Goal: Transaction & Acquisition: Book appointment/travel/reservation

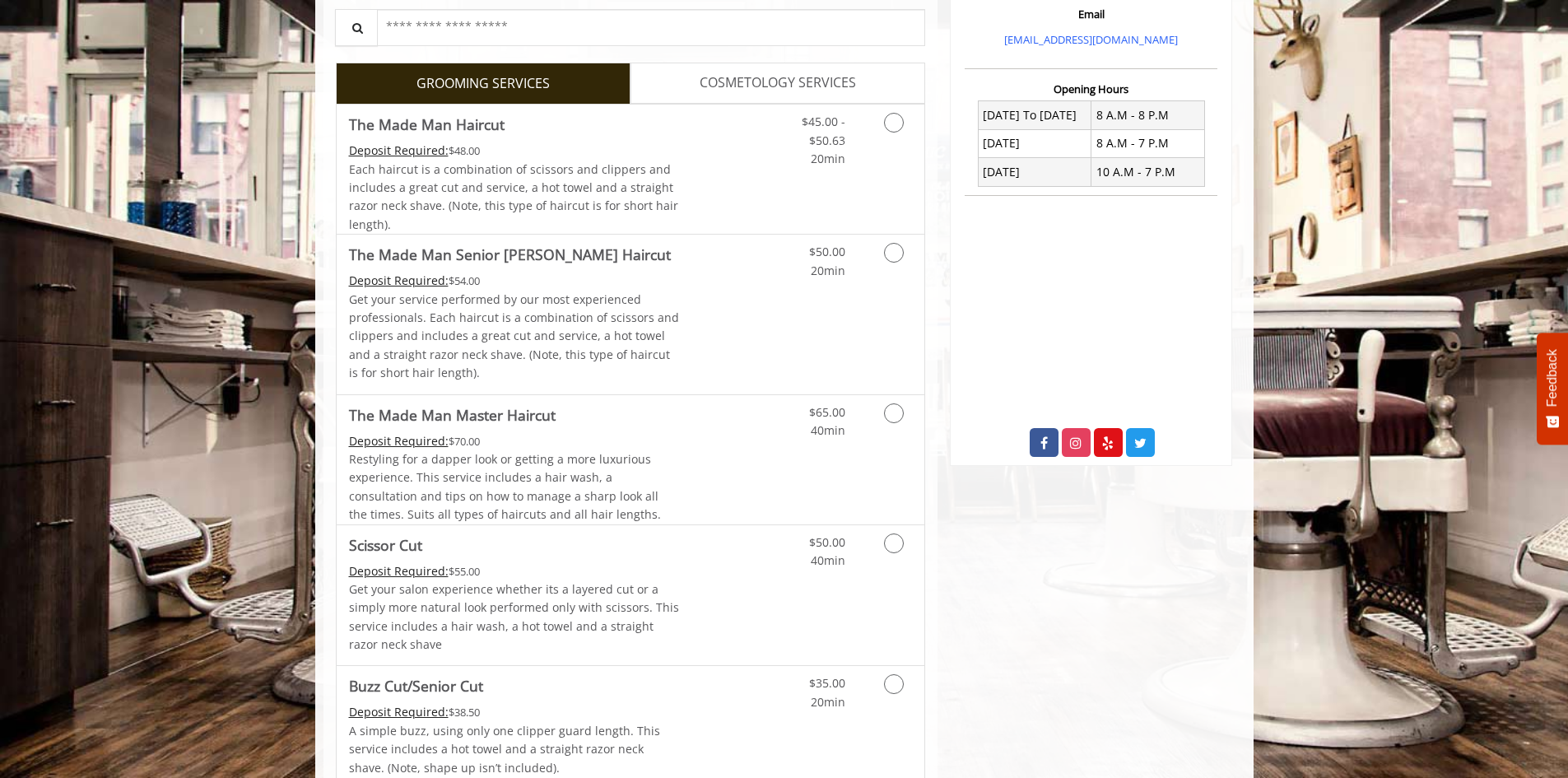
scroll to position [445, 0]
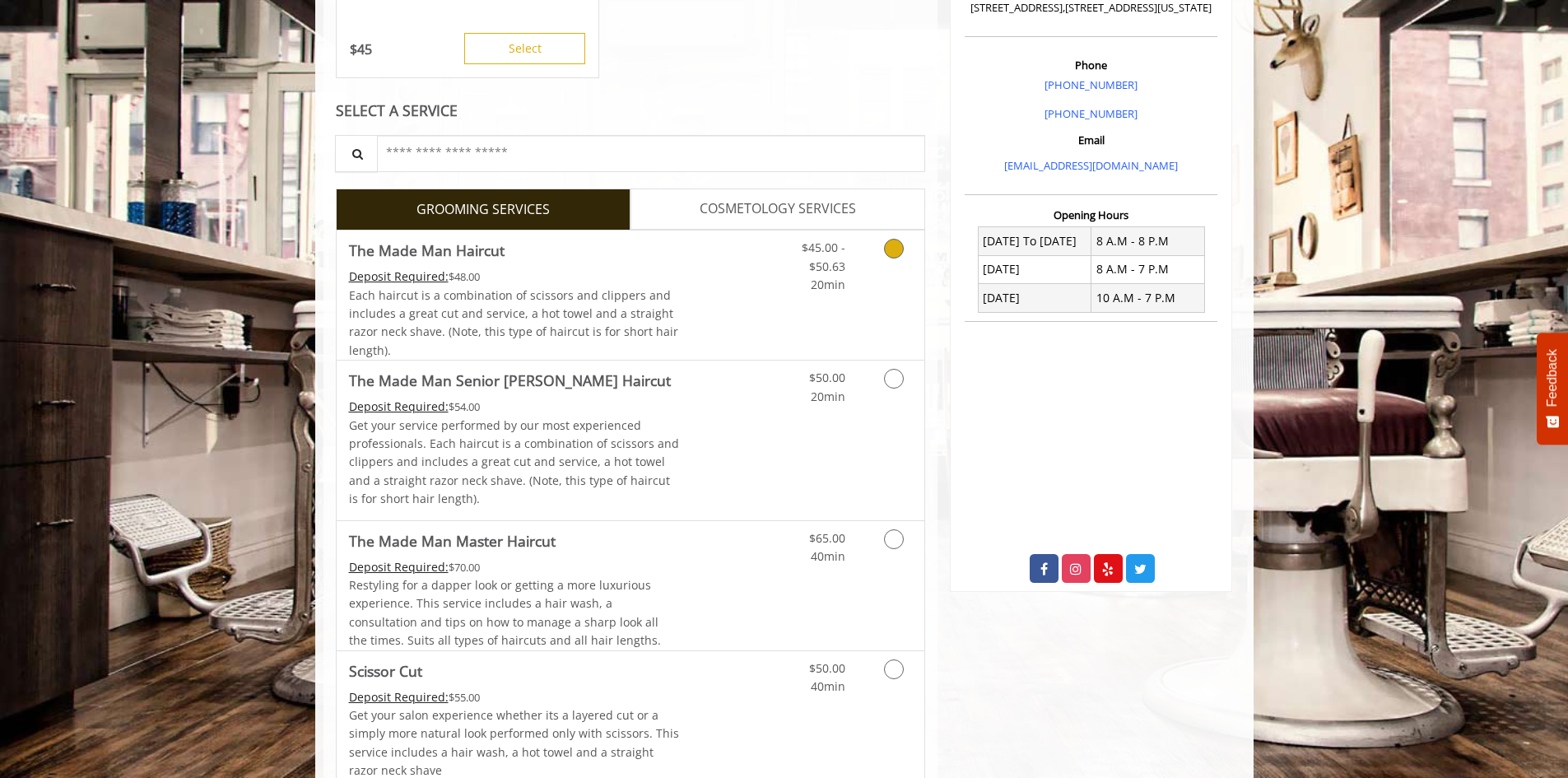
click at [617, 326] on span "Each haircut is a combination of scissors and clippers and includes a great cut…" at bounding box center [514, 323] width 329 height 71
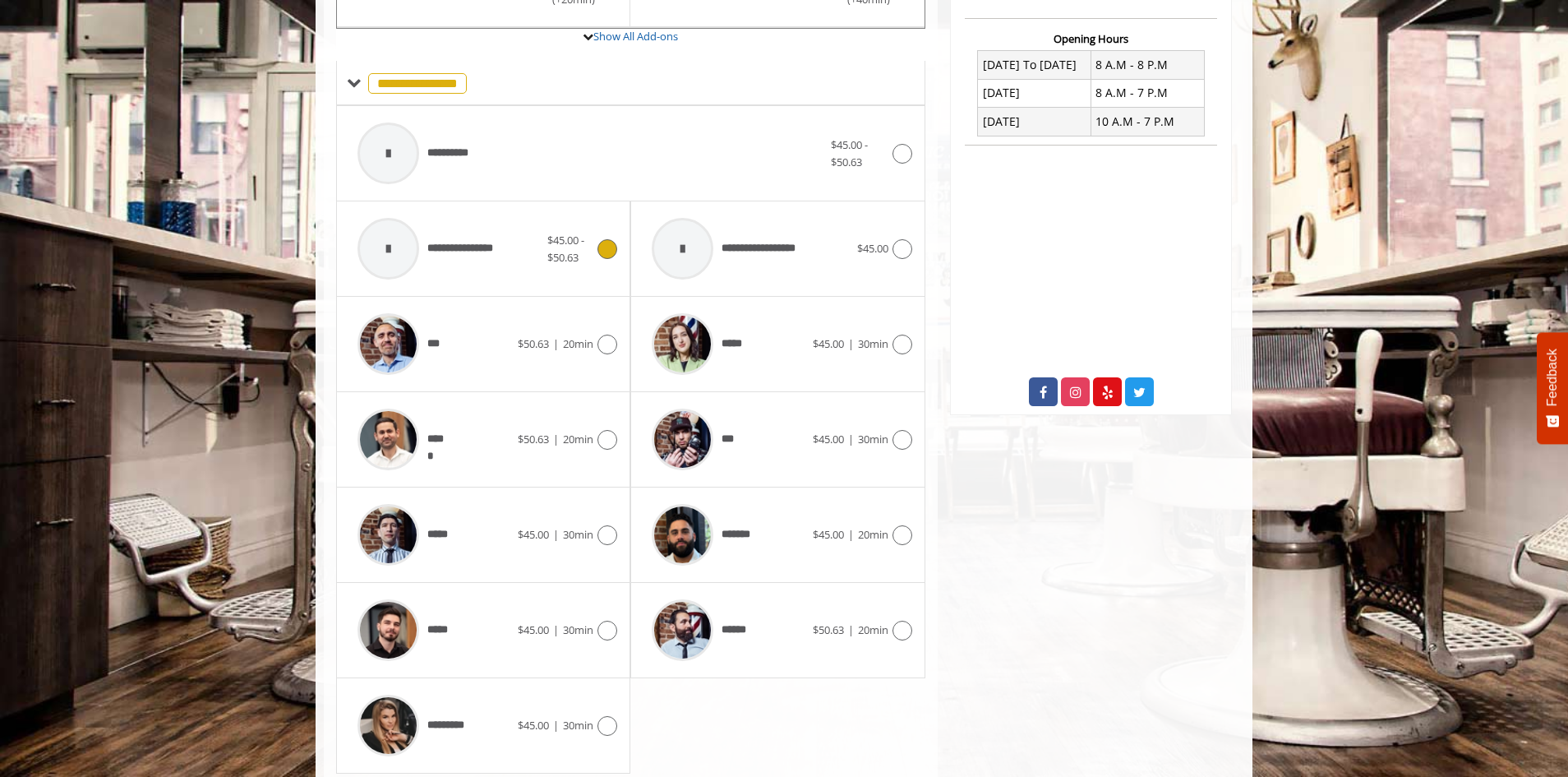
scroll to position [621, 0]
click at [446, 555] on span "*****" at bounding box center [403, 534] width 106 height 78
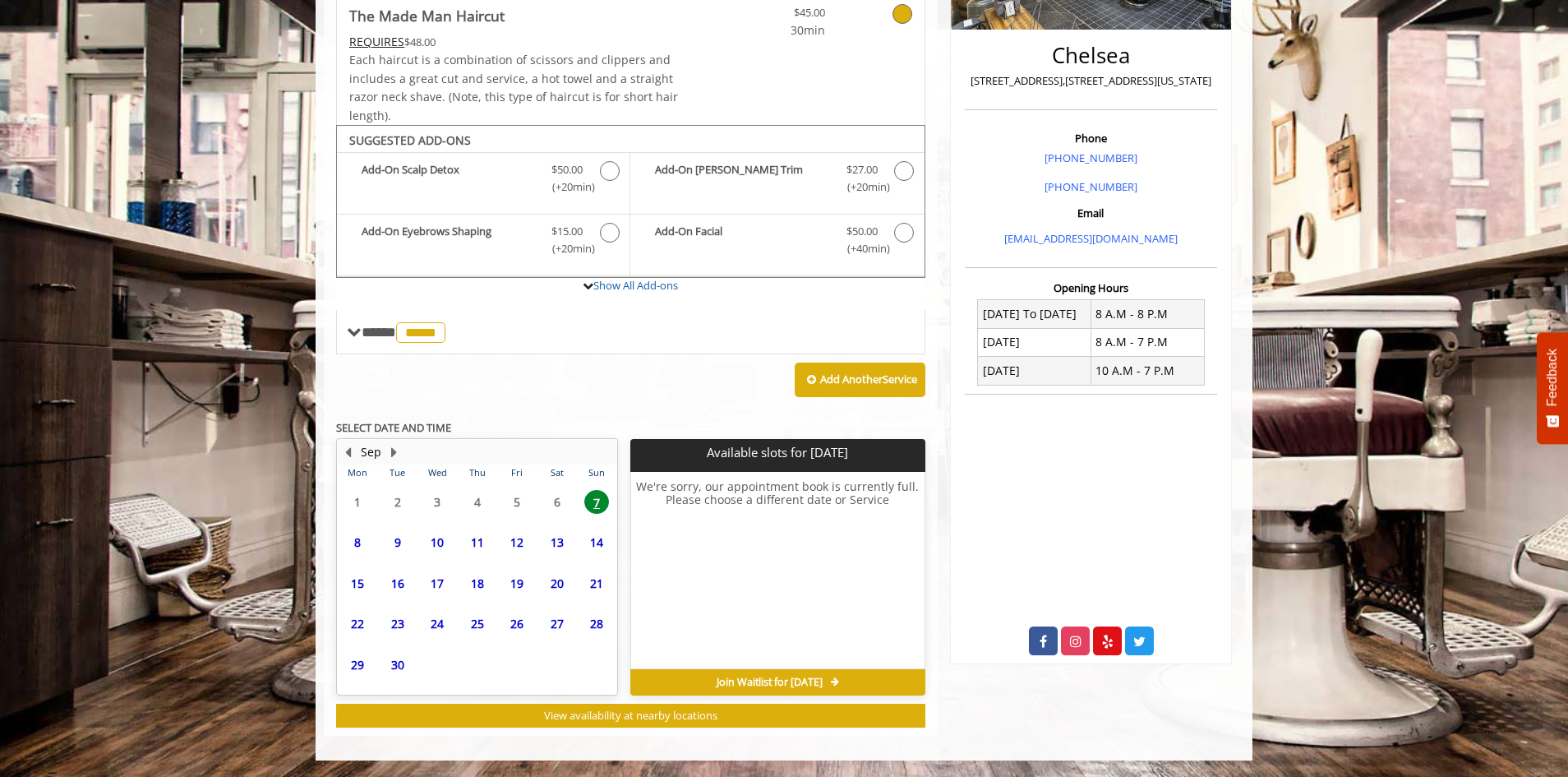
scroll to position [371, 0]
click at [359, 530] on span "8" at bounding box center [358, 529] width 25 height 24
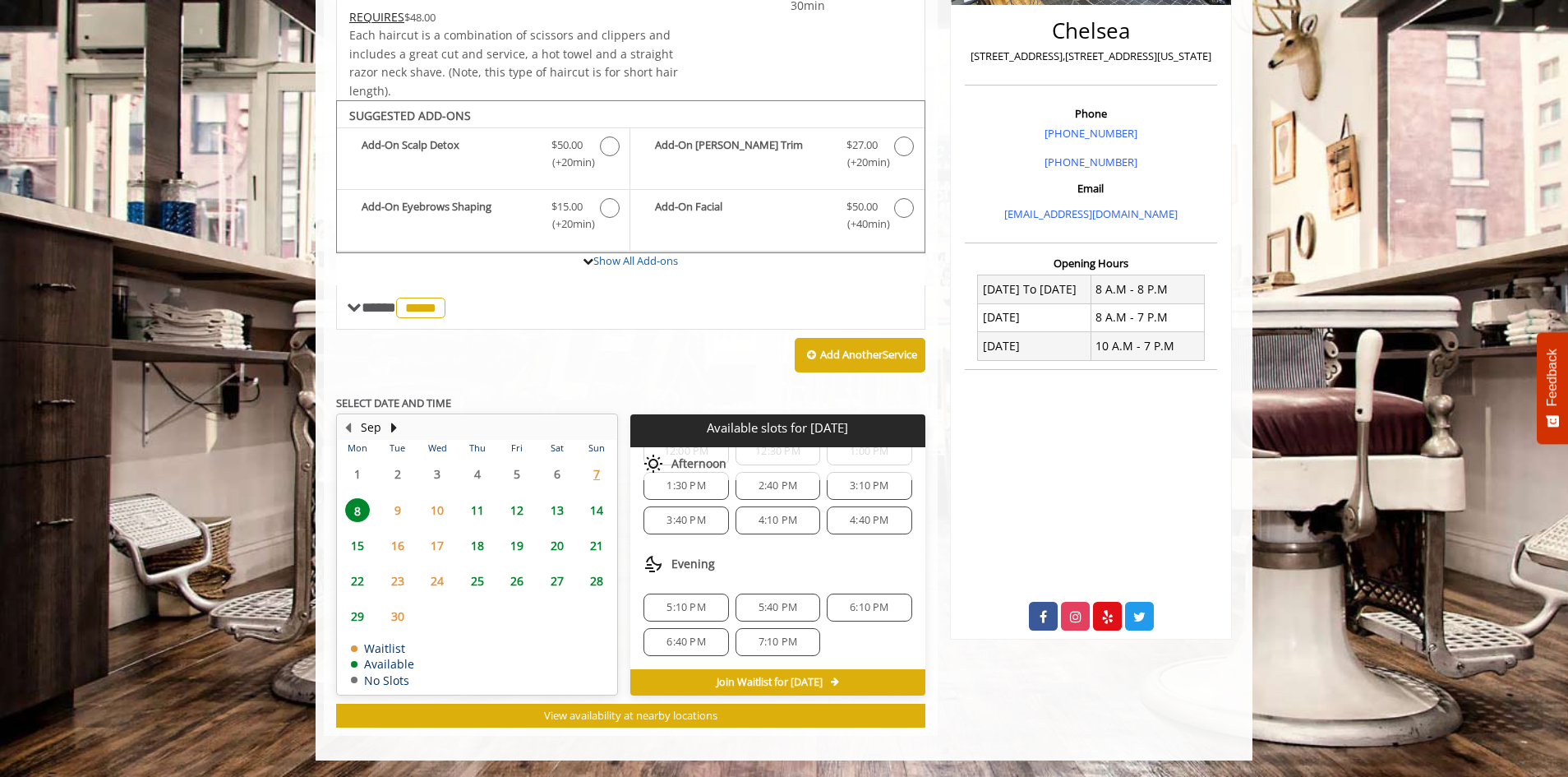
scroll to position [0, 0]
